Goal: Task Accomplishment & Management: Use online tool/utility

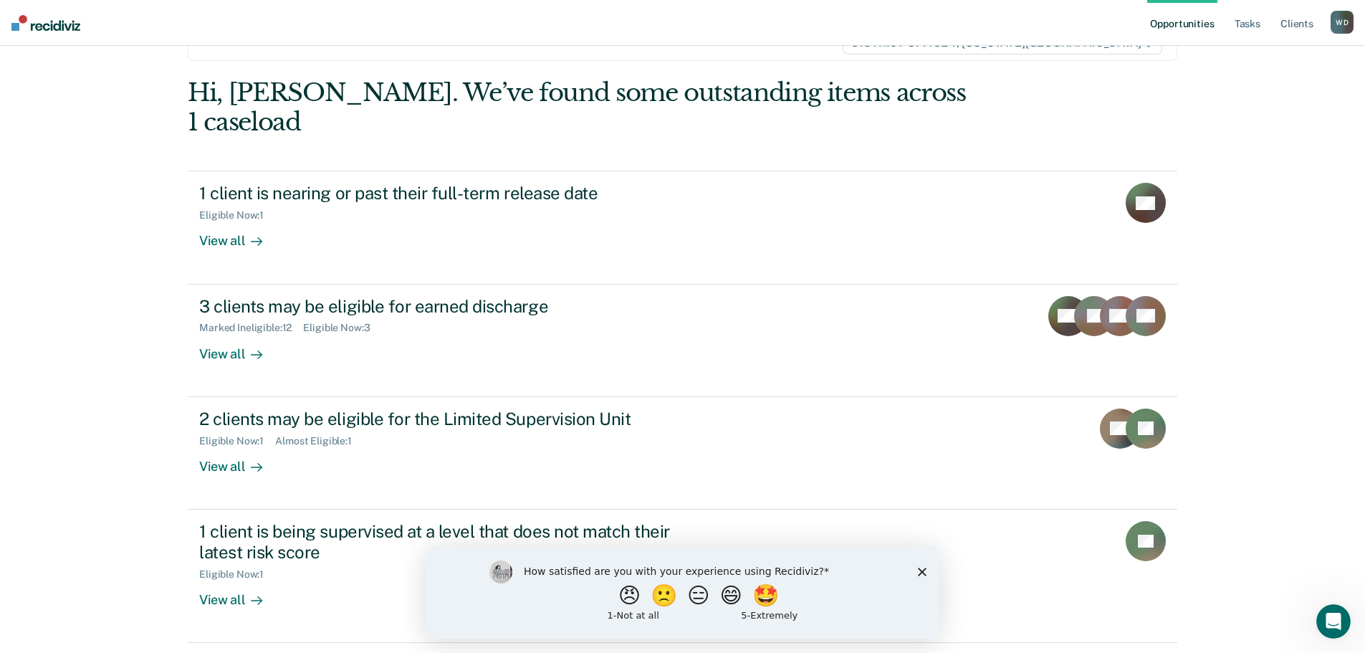
scroll to position [135, 0]
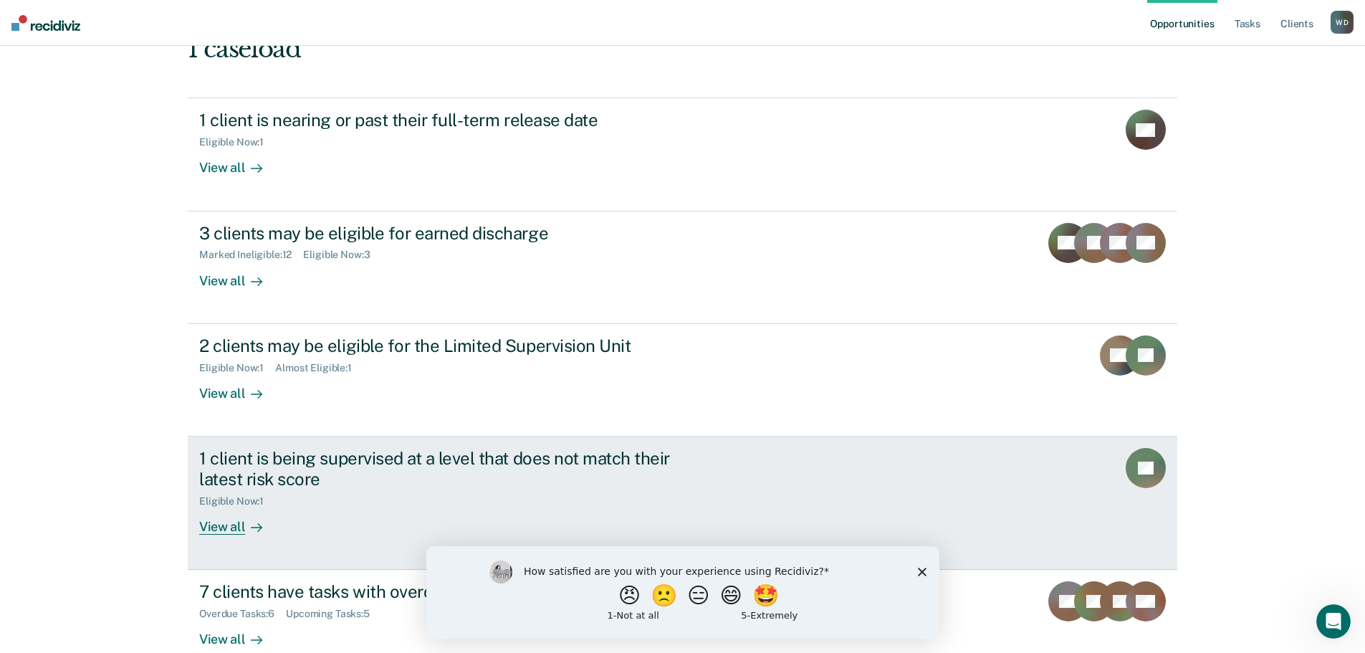
click at [230, 508] on link "1 client is being supervised at a level that does not match their latest risk s…" at bounding box center [682, 502] width 989 height 133
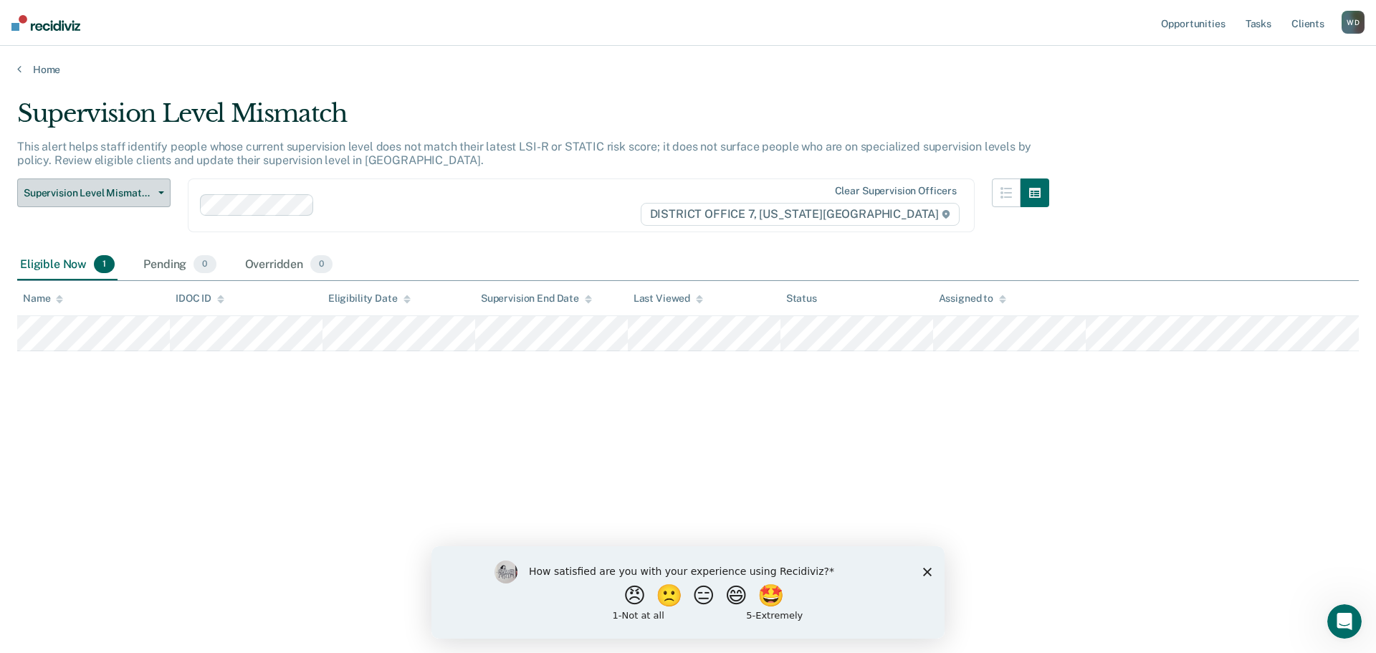
click at [164, 186] on button "Supervision Level Mismatch" at bounding box center [93, 192] width 153 height 29
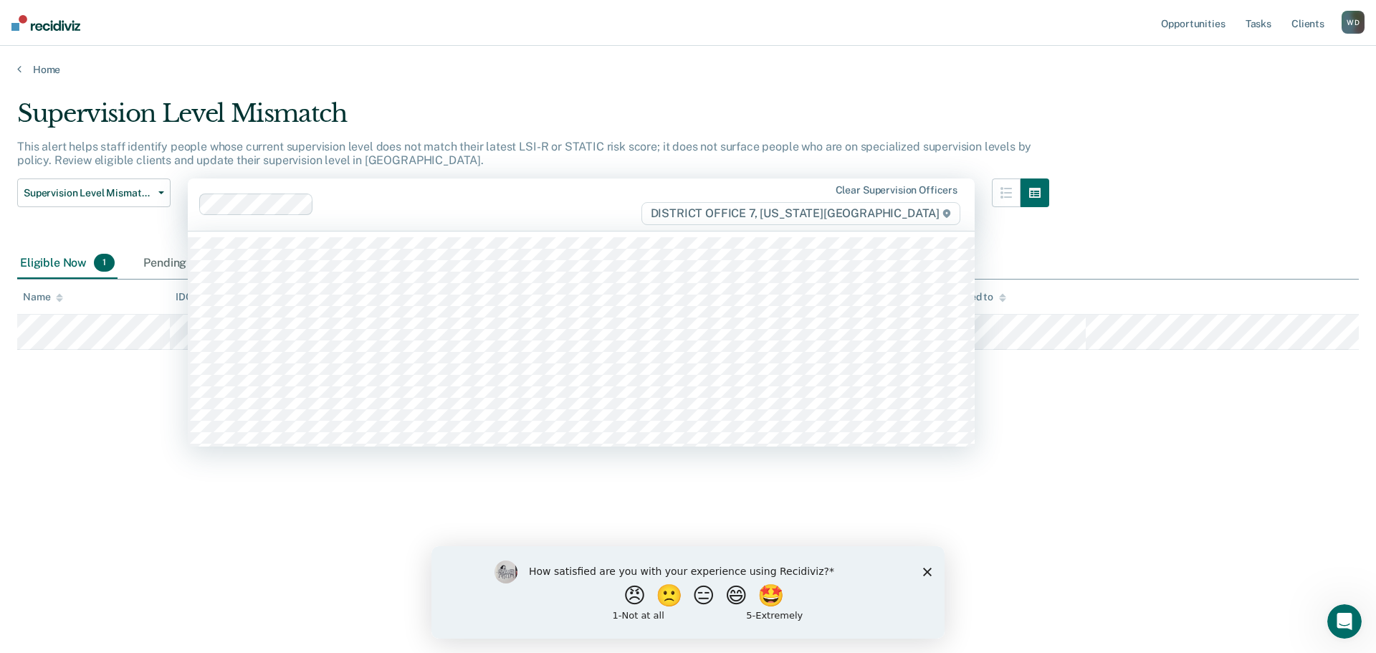
click at [550, 211] on div at bounding box center [480, 204] width 320 height 16
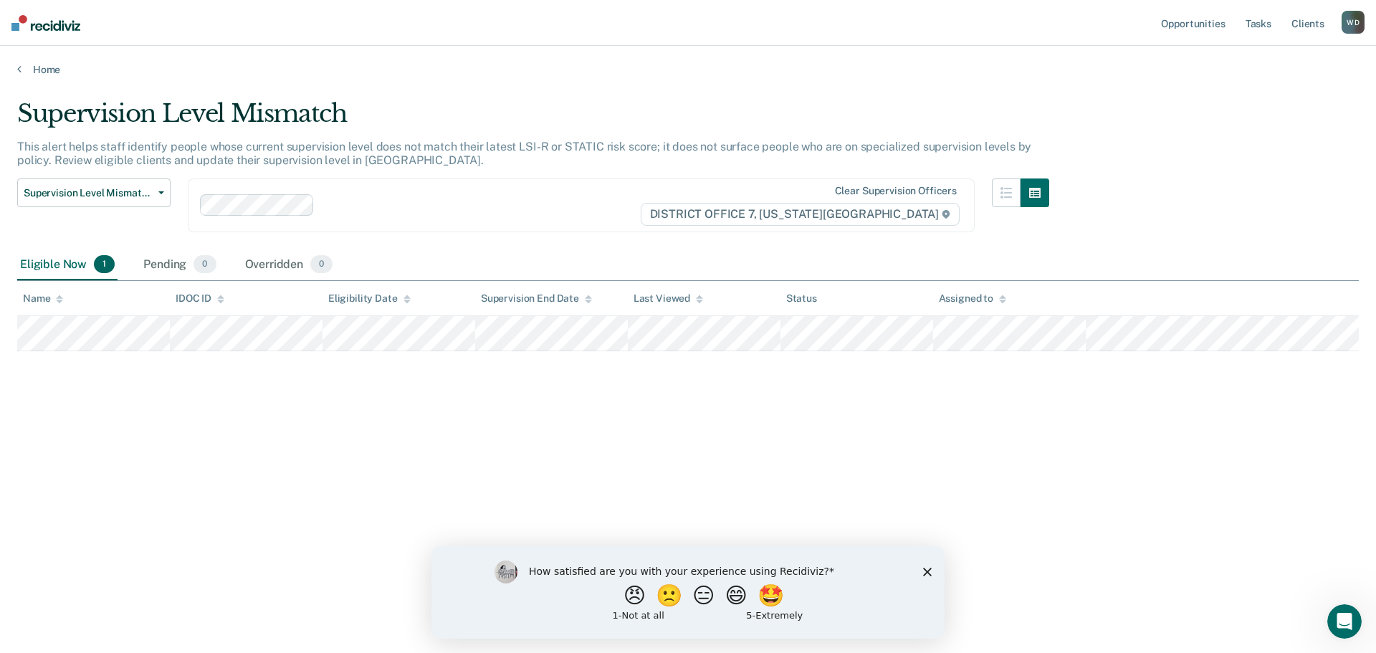
click at [106, 489] on div "Supervision Level Mismatch This alert helps staff identify people whose current…" at bounding box center [687, 322] width 1341 height 446
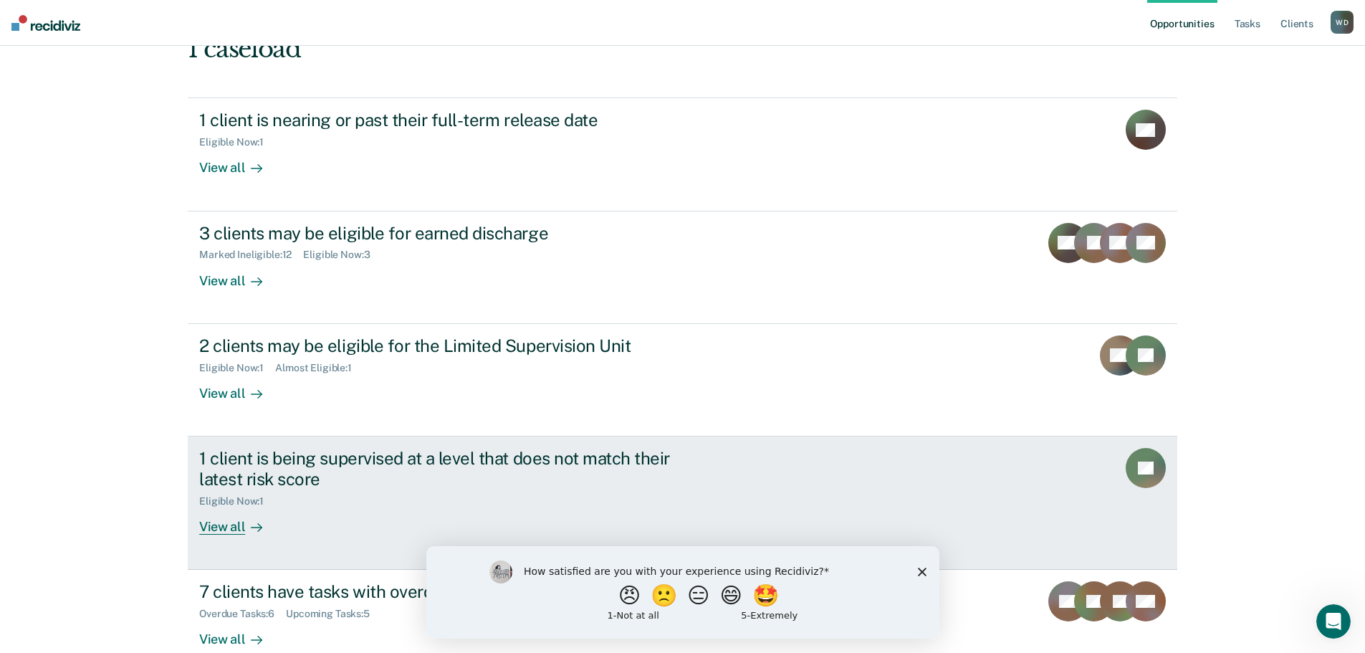
click at [295, 523] on link "1 client is being supervised at a level that does not match their latest risk s…" at bounding box center [682, 502] width 989 height 133
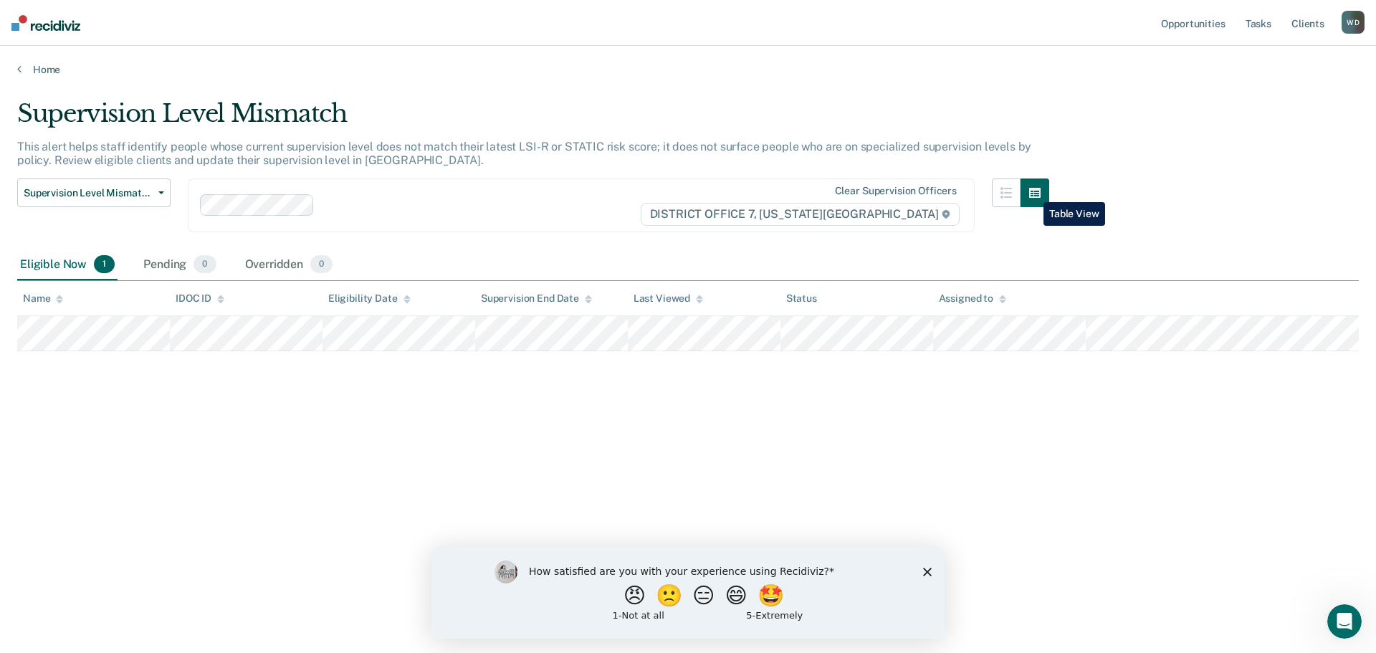
click at [1032, 191] on icon "button" at bounding box center [1034, 192] width 11 height 11
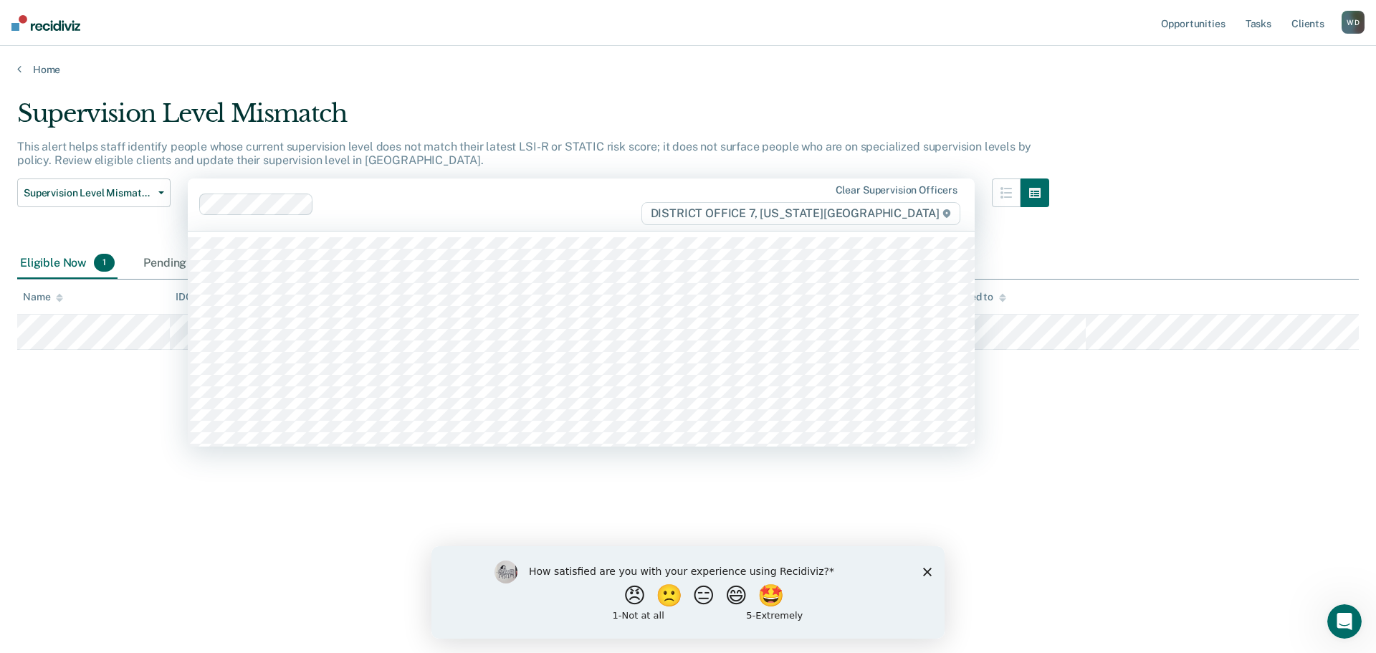
click at [610, 225] on div "Clear supervision officers DISTRICT OFFICE 7, [US_STATE][GEOGRAPHIC_DATA]" at bounding box center [581, 204] width 787 height 52
click at [456, 165] on div "This alert helps staff identify people whose current supervision level does not…" at bounding box center [533, 159] width 1032 height 39
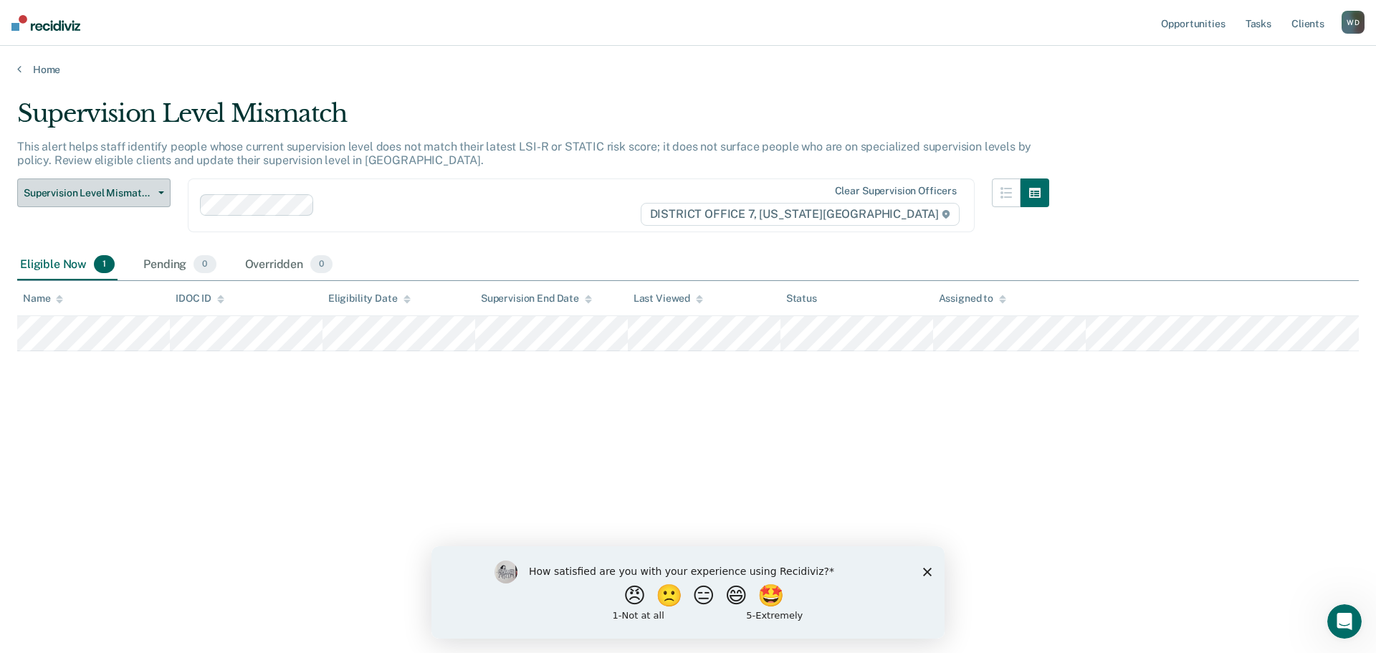
click at [159, 191] on icon "button" at bounding box center [161, 192] width 6 height 3
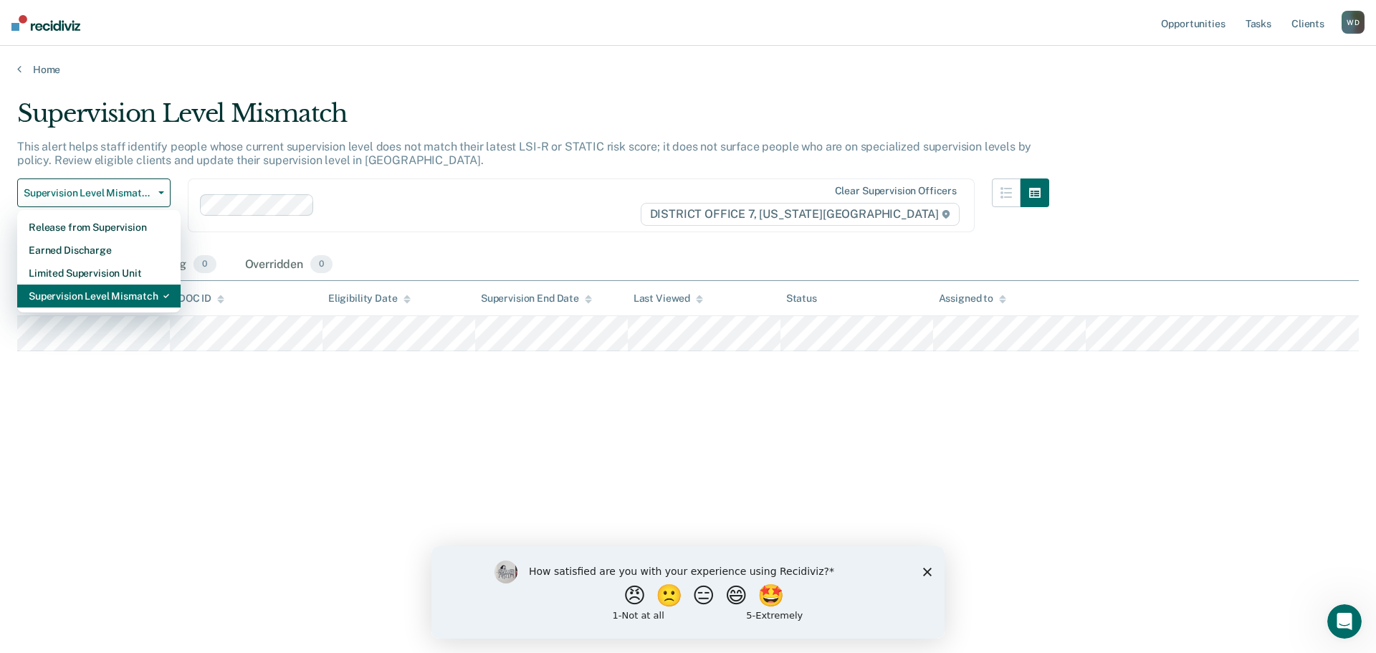
click at [105, 293] on div "Supervision Level Mismatch" at bounding box center [99, 295] width 140 height 23
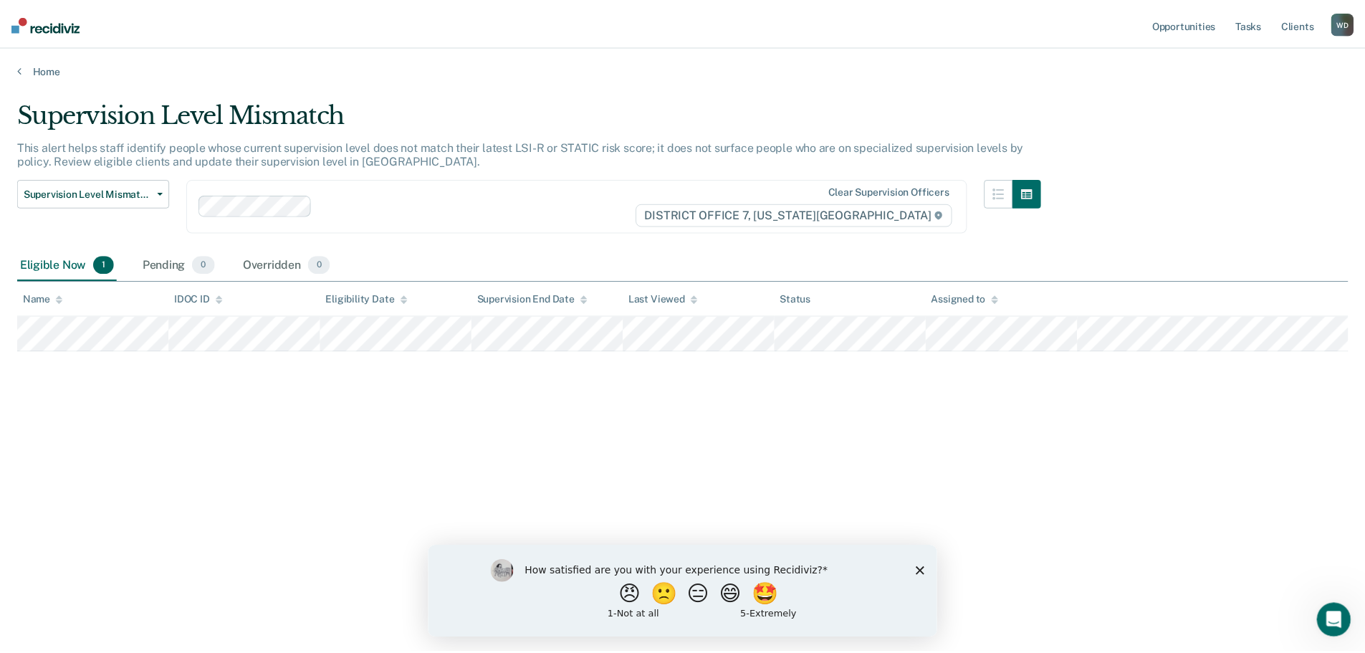
scroll to position [135, 0]
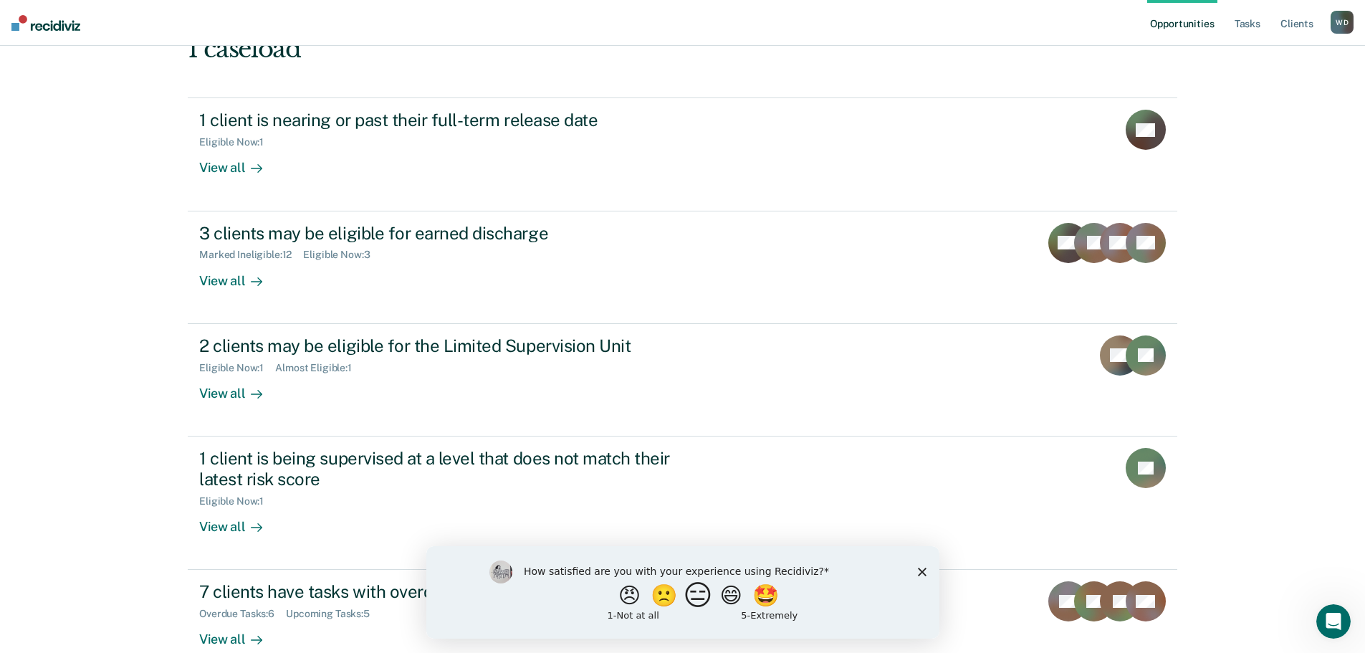
click at [697, 590] on button "😑" at bounding box center [700, 594] width 34 height 29
click at [923, 577] on icon "Close survey" at bounding box center [921, 577] width 9 height 9
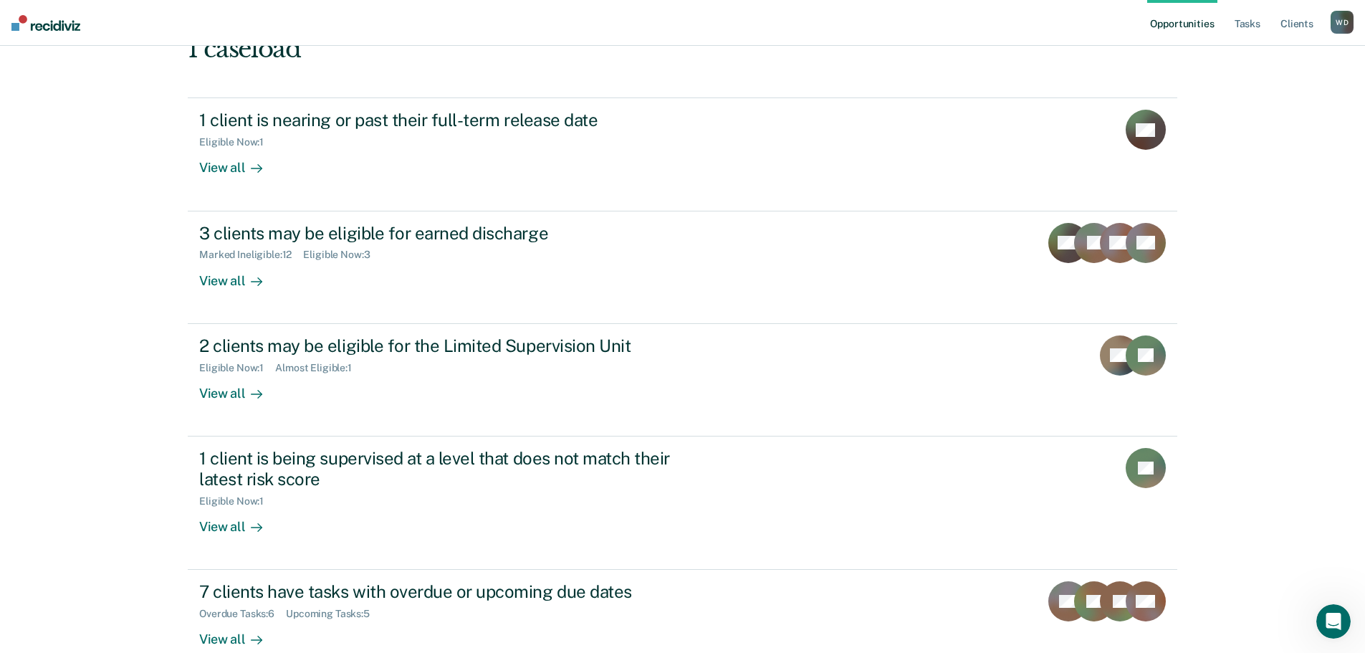
scroll to position [192, 0]
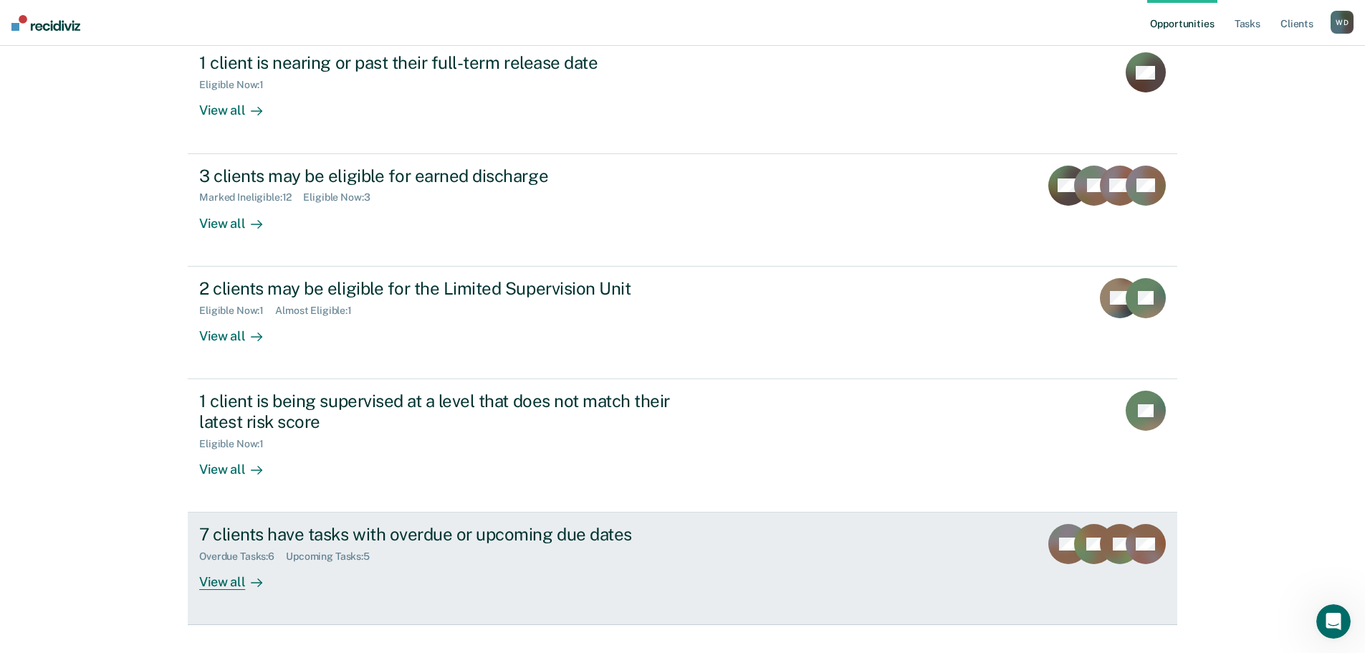
click at [1125, 524] on rect at bounding box center [1120, 544] width 40 height 40
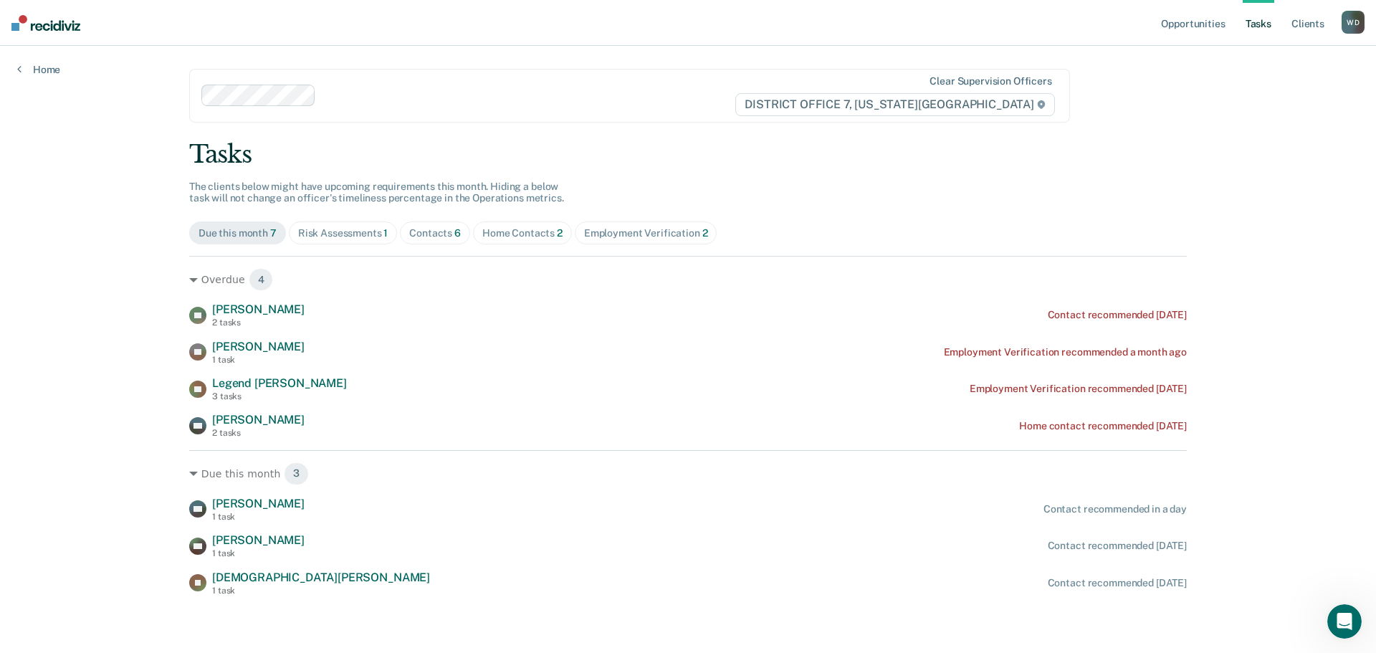
click at [1257, 21] on link "Tasks" at bounding box center [1258, 23] width 32 height 46
click at [426, 218] on div "Tasks The clients below might have upcoming requirements this month. Hiding a b…" at bounding box center [687, 368] width 997 height 456
click at [430, 239] on div "Contacts 6" at bounding box center [435, 233] width 52 height 12
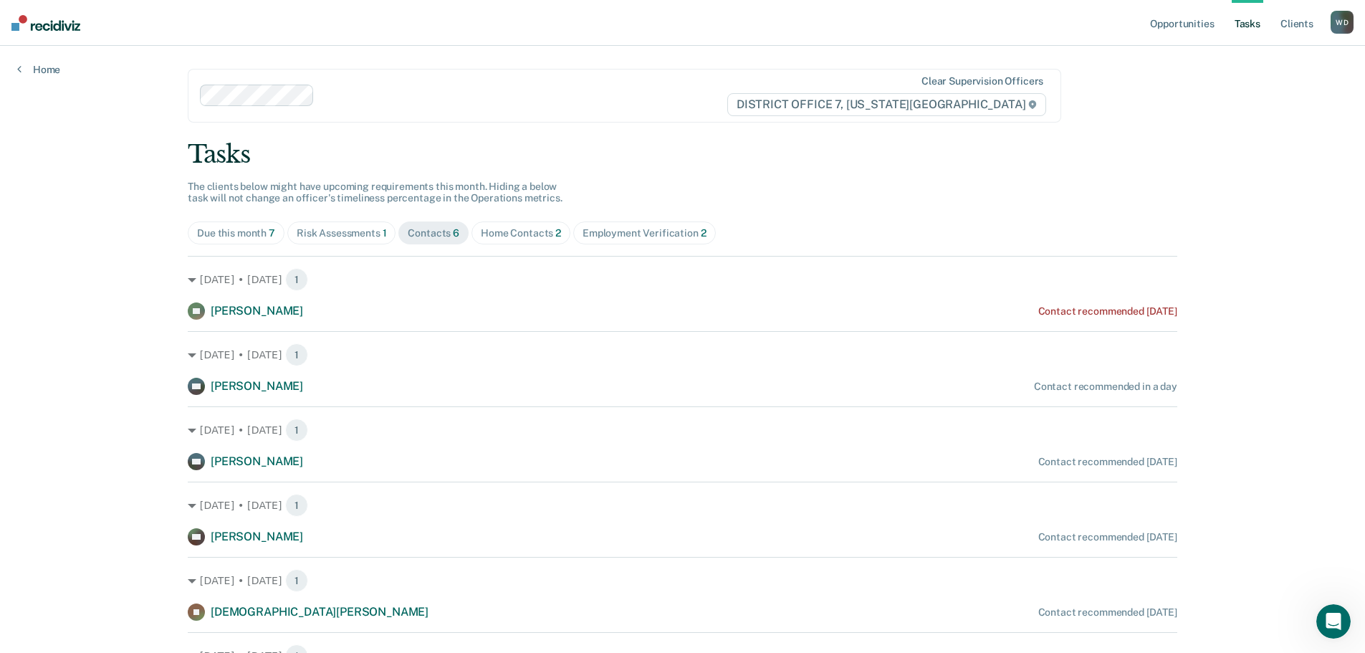
click at [514, 227] on div "Home Contacts 2" at bounding box center [521, 233] width 80 height 12
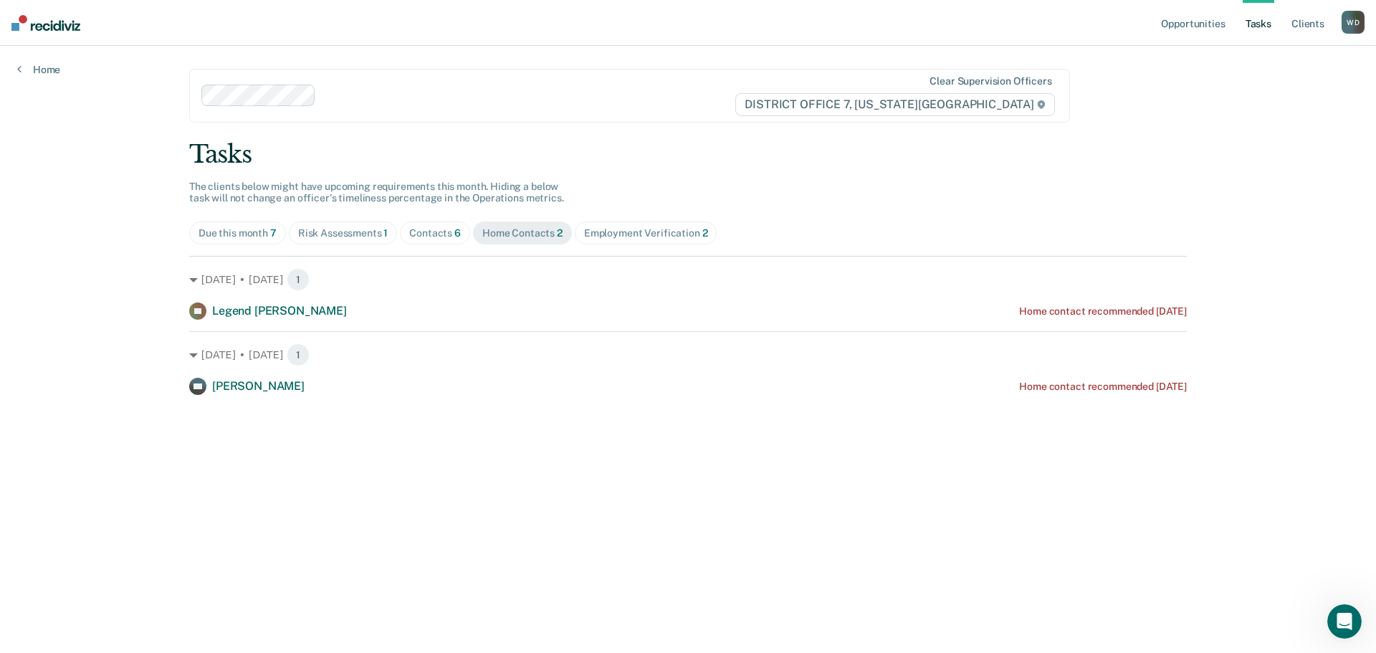
click at [609, 233] on div "Employment Verification 2" at bounding box center [646, 233] width 124 height 12
